Goal: Task Accomplishment & Management: Use online tool/utility

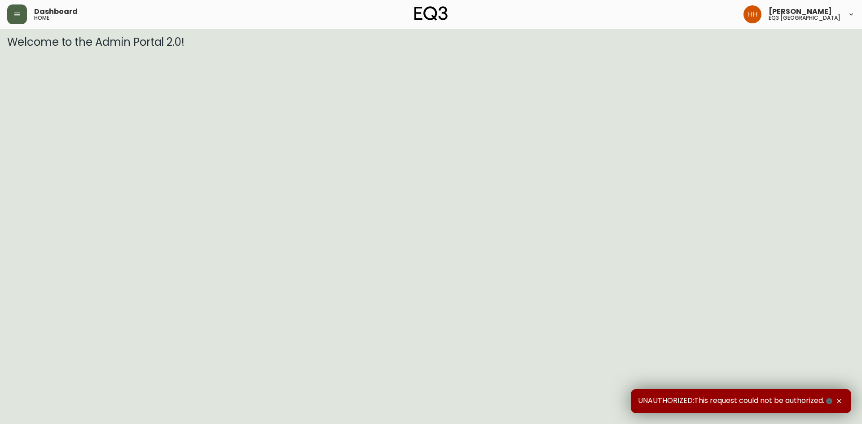
click at [21, 10] on button "button" at bounding box center [17, 14] width 20 height 20
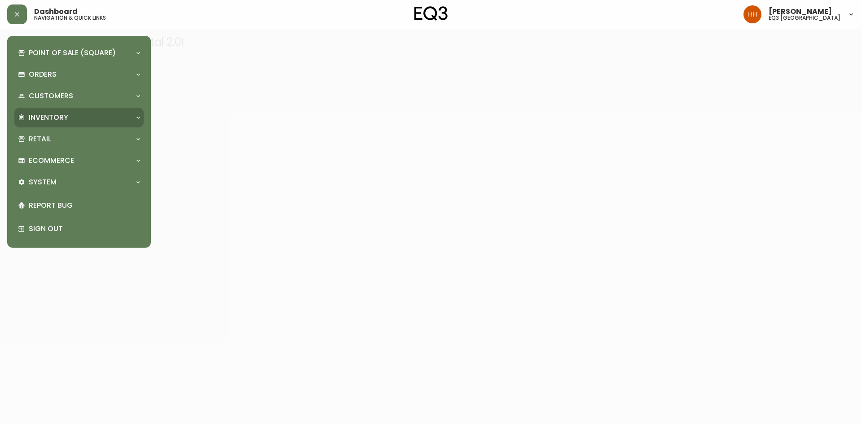
click at [48, 123] on div "Inventory" at bounding box center [78, 118] width 129 height 20
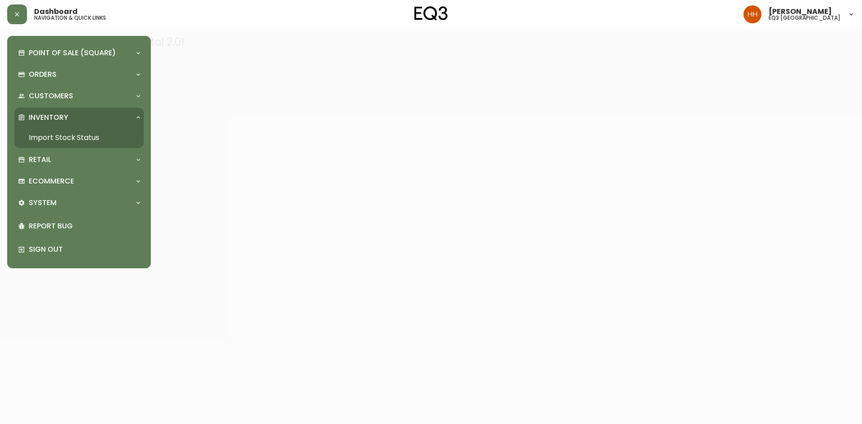
click at [53, 143] on link "Import Stock Status" at bounding box center [78, 137] width 129 height 21
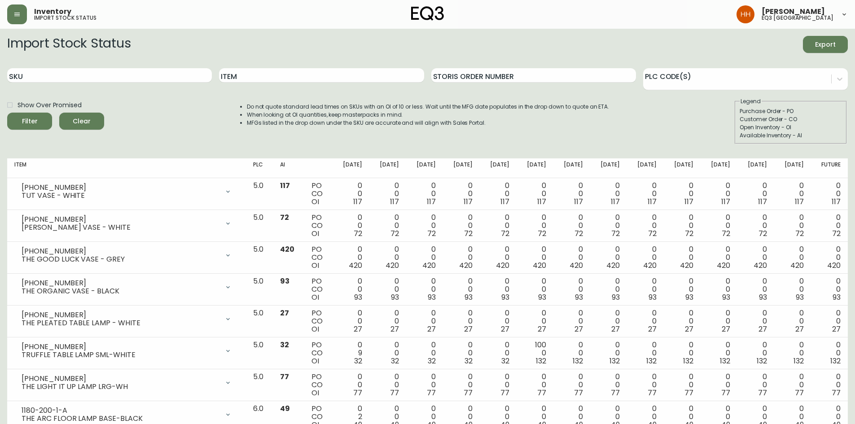
click at [251, 84] on div "Item" at bounding box center [321, 75] width 205 height 29
click at [251, 79] on input "Item" at bounding box center [321, 75] width 205 height 14
click at [7, 113] on button "Filter" at bounding box center [29, 121] width 45 height 17
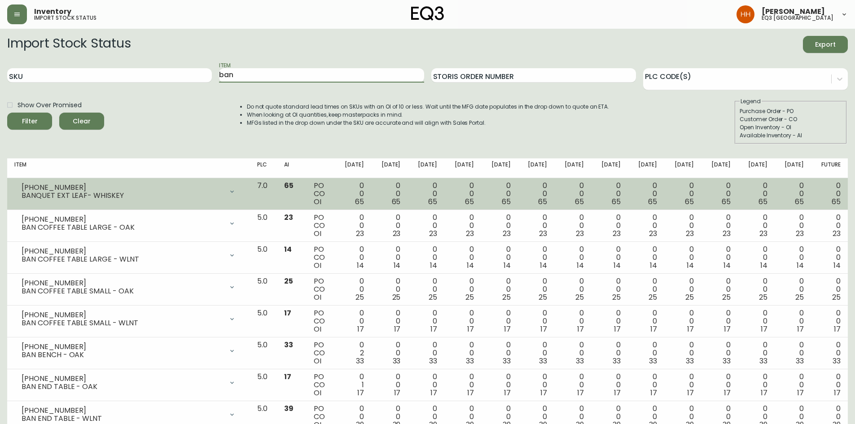
type input "ban"
click at [7, 113] on button "Filter" at bounding box center [29, 121] width 45 height 17
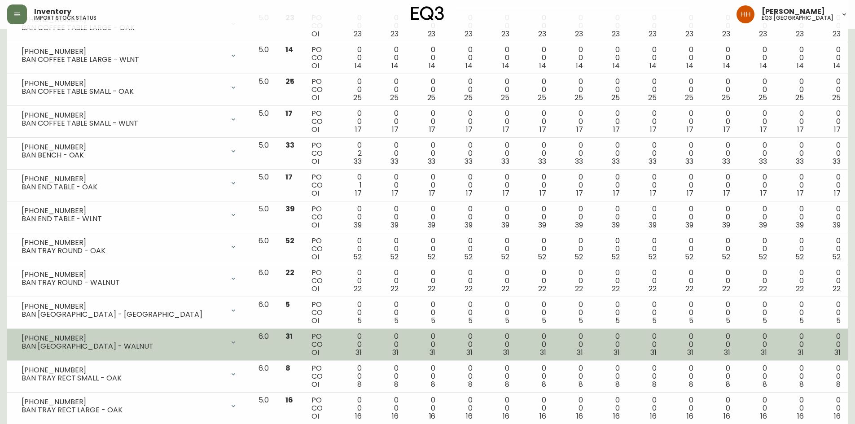
scroll to position [85, 0]
